Goal: Task Accomplishment & Management: Use online tool/utility

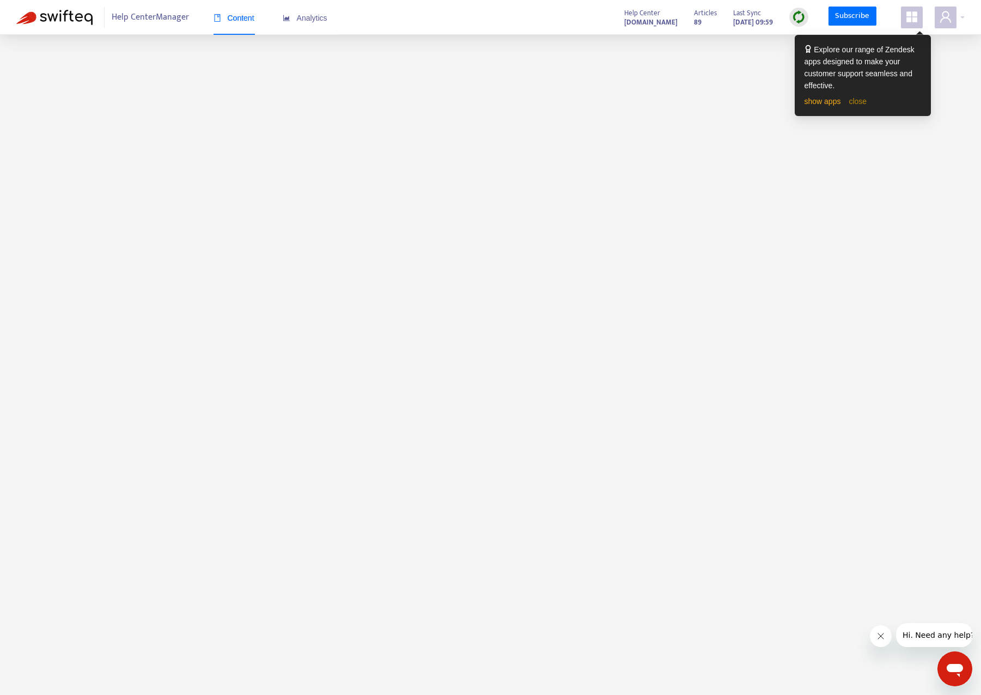
click at [857, 99] on link "close" at bounding box center [858, 101] width 18 height 9
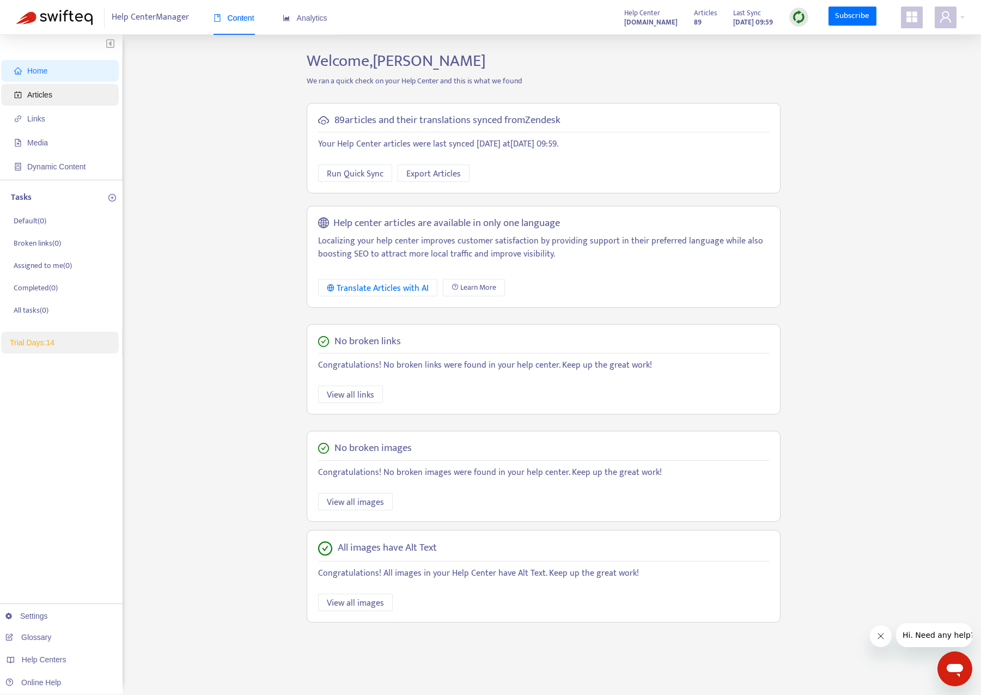
click at [59, 93] on span "Articles" at bounding box center [62, 95] width 96 height 22
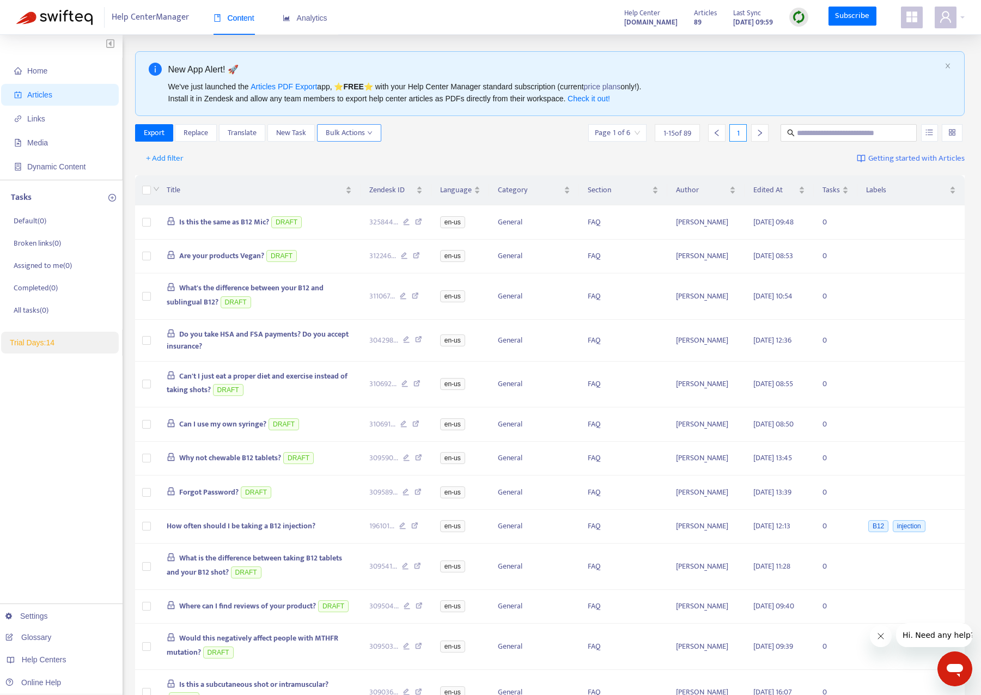
click at [368, 135] on icon "down" at bounding box center [369, 132] width 5 height 5
click at [404, 130] on div "Export Replace Translate New Task Bulk Actions Page 1 of 6 1 - 15 of 89 1" at bounding box center [550, 132] width 830 height 17
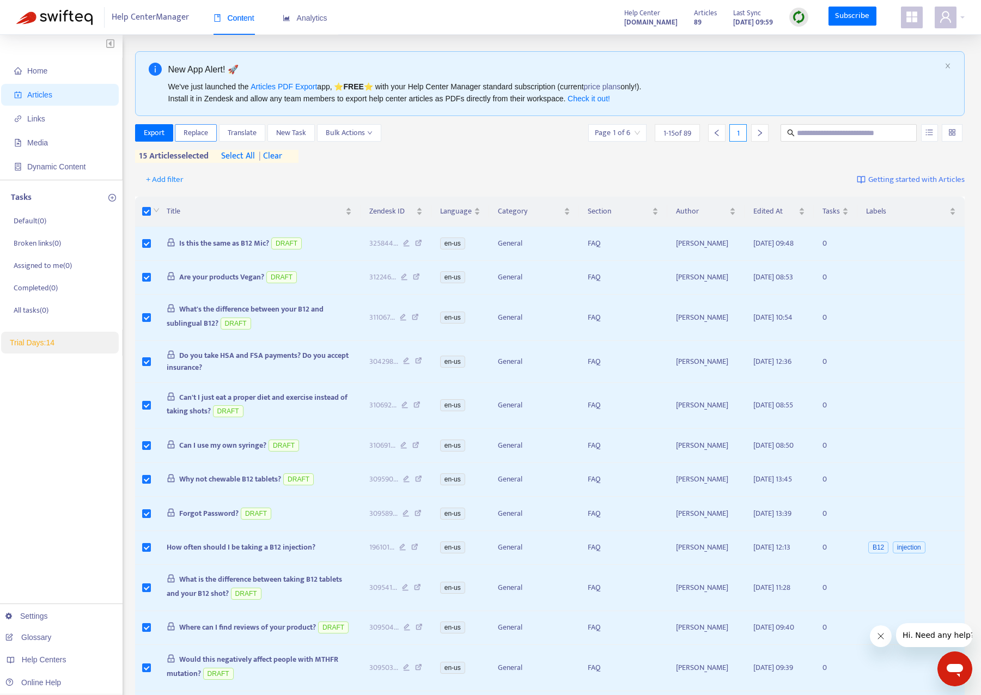
click at [202, 133] on span "Replace" at bounding box center [196, 133] width 25 height 12
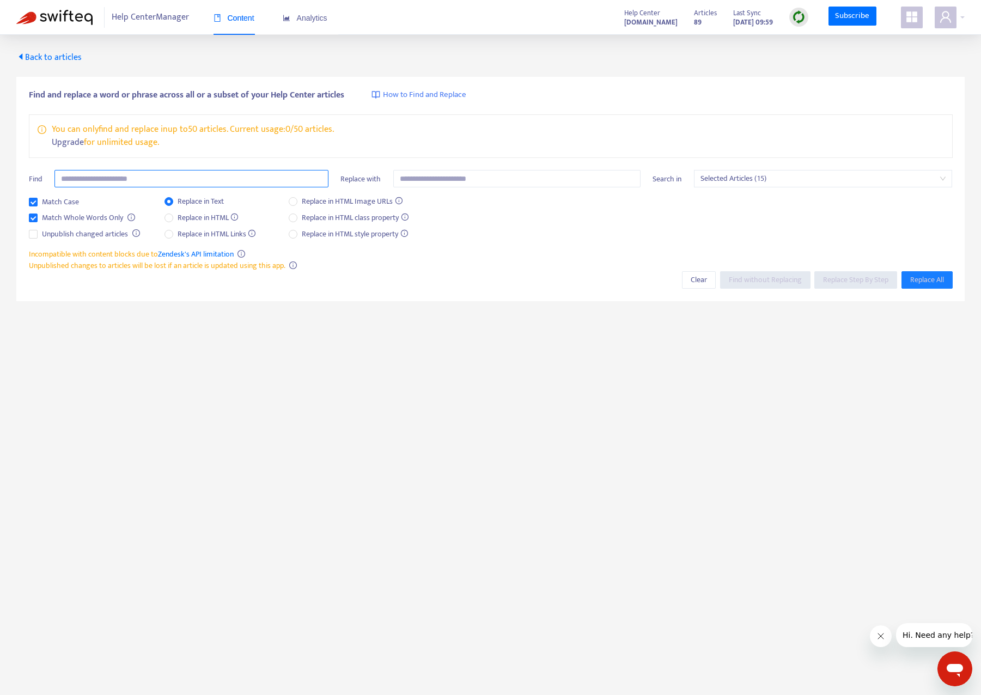
click at [117, 183] on input "text" at bounding box center [191, 178] width 274 height 17
click at [40, 59] on span "Back to articles" at bounding box center [48, 57] width 65 height 15
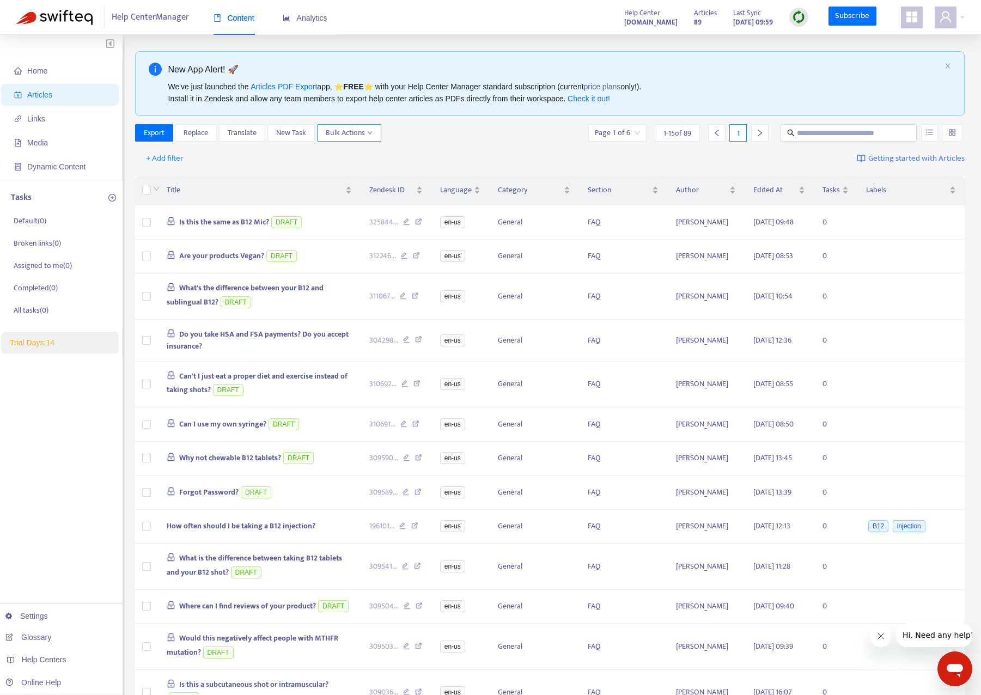
click at [347, 137] on span "Bulk Actions" at bounding box center [349, 133] width 47 height 12
click at [433, 135] on div "Export Replace Translate New Task Bulk Actions Page 1 of 6 1 - 15 of 89 1" at bounding box center [550, 132] width 830 height 17
